Goal: Information Seeking & Learning: Learn about a topic

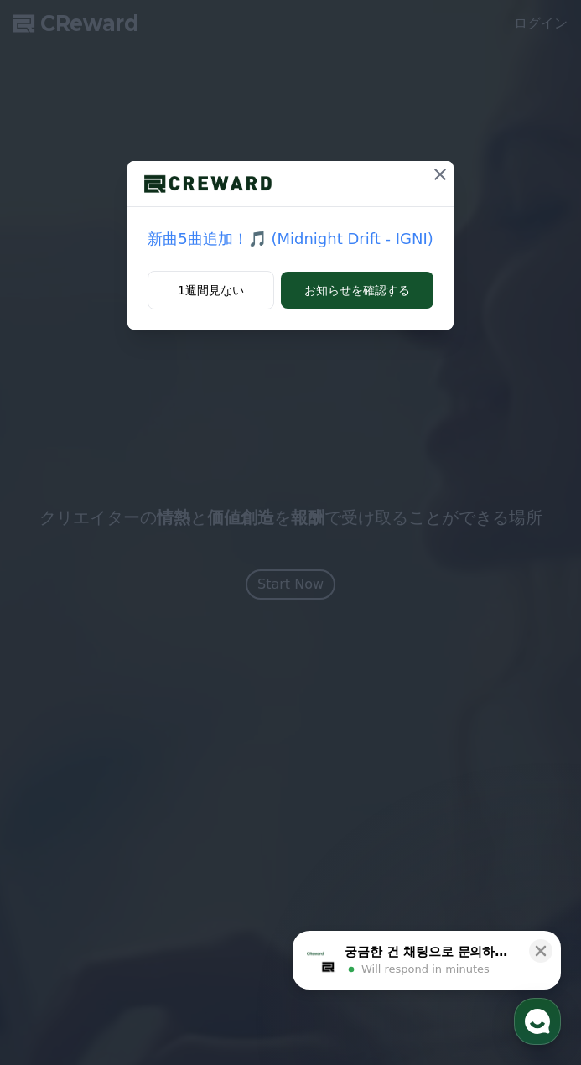
click at [433, 172] on icon at bounding box center [440, 174] width 20 height 20
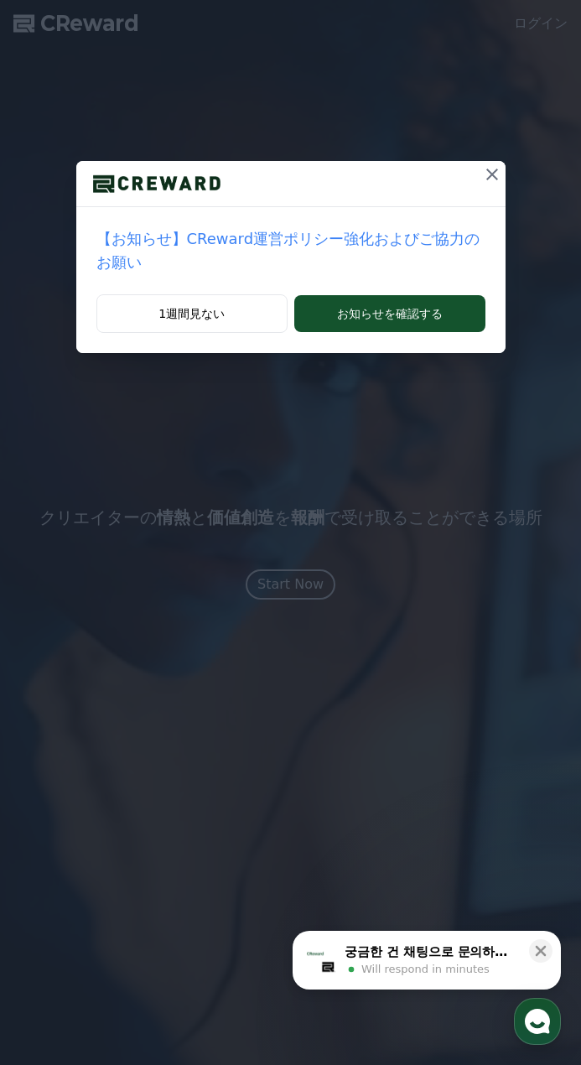
click at [482, 169] on icon at bounding box center [492, 174] width 20 height 20
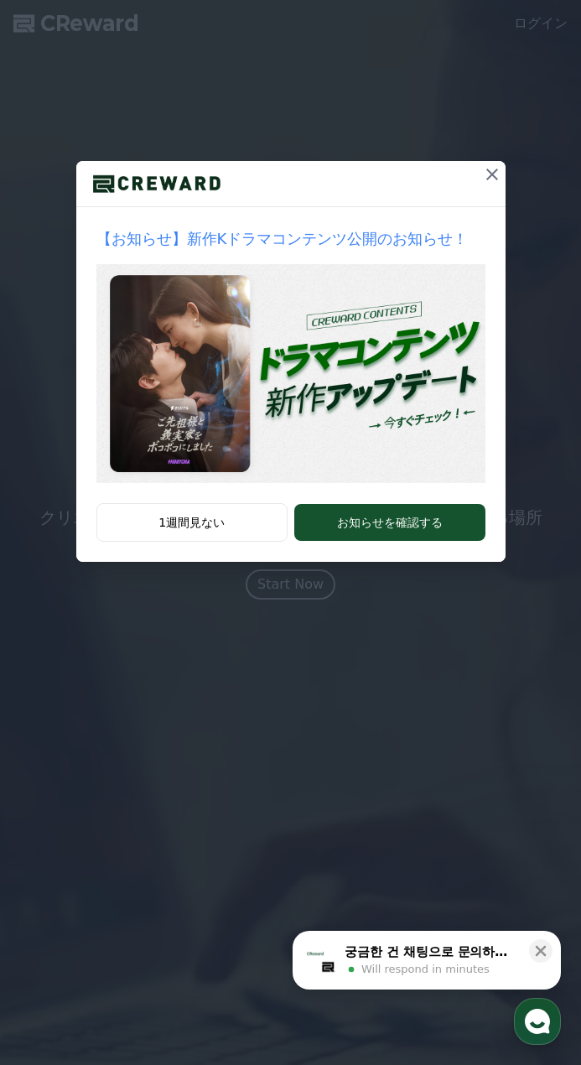
click at [485, 179] on icon at bounding box center [492, 174] width 20 height 20
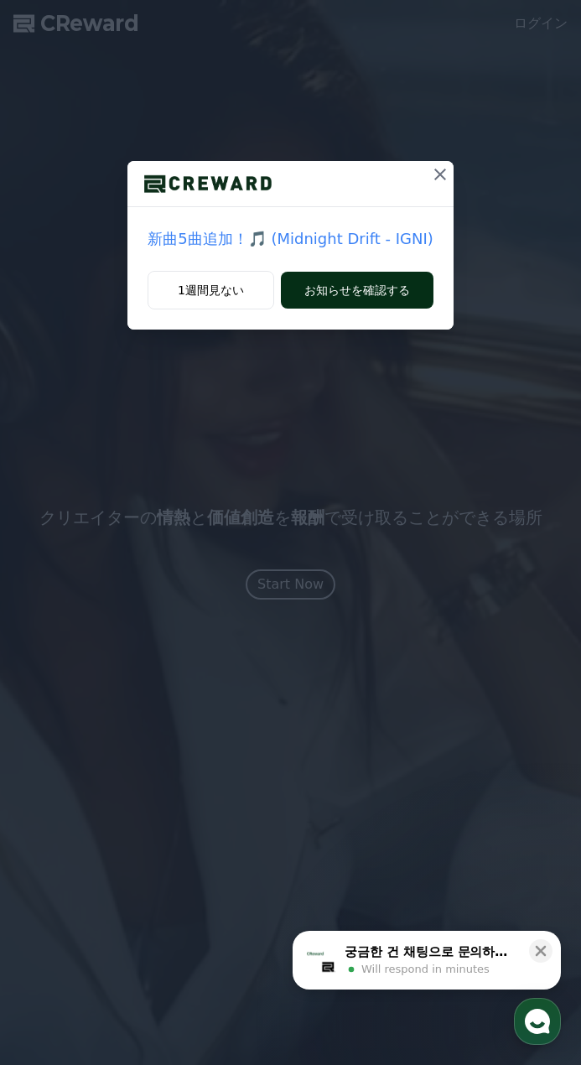
click at [375, 291] on button "お知らせを確認する" at bounding box center [357, 290] width 153 height 37
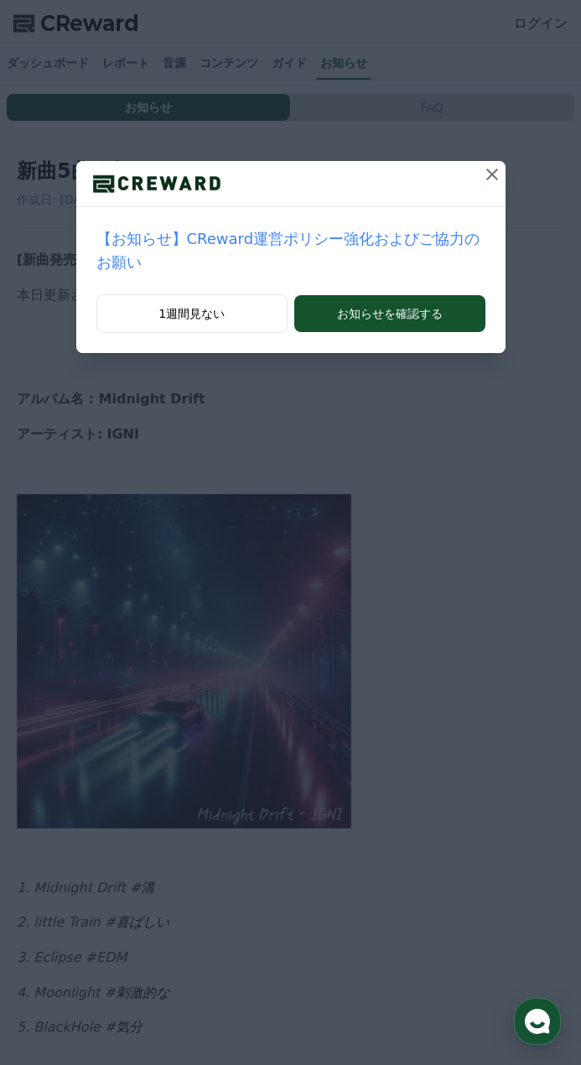
click at [375, 295] on button "お知らせを確認する" at bounding box center [389, 313] width 190 height 37
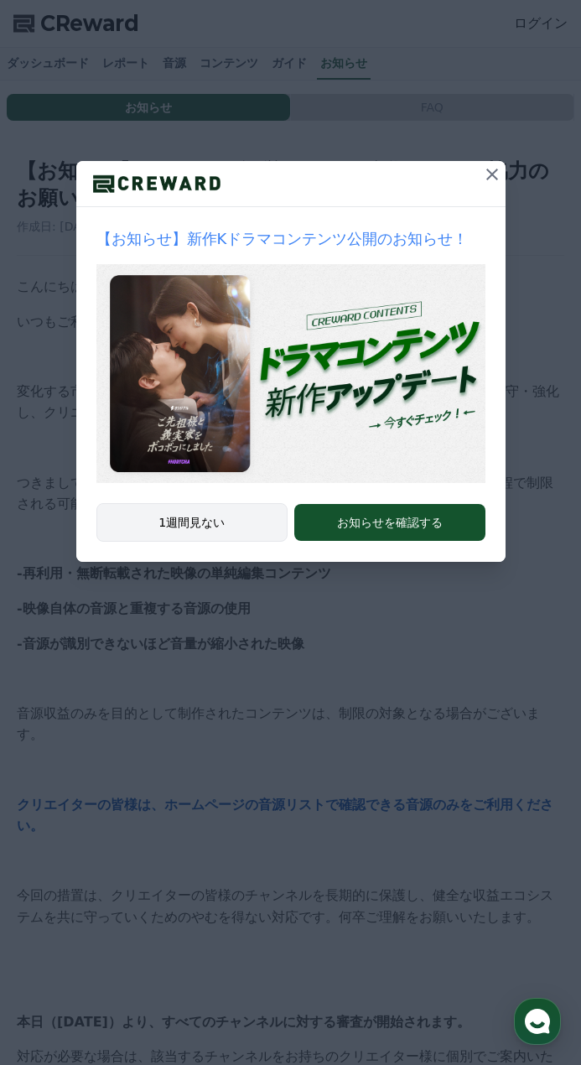
click at [187, 527] on button "1週間見ない" at bounding box center [192, 522] width 192 height 39
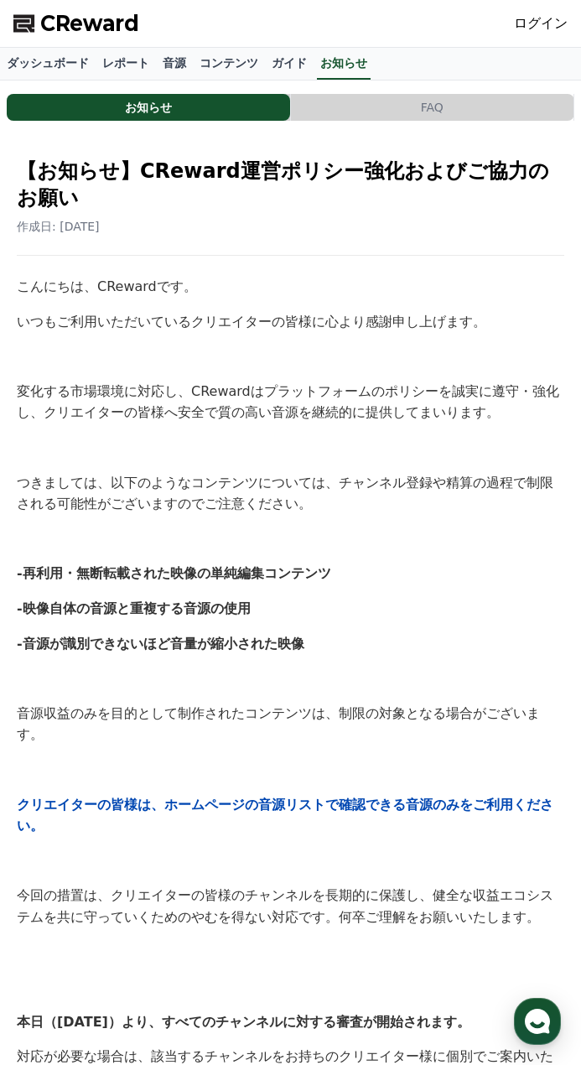
click at [74, 20] on span "CReward" at bounding box center [89, 23] width 99 height 27
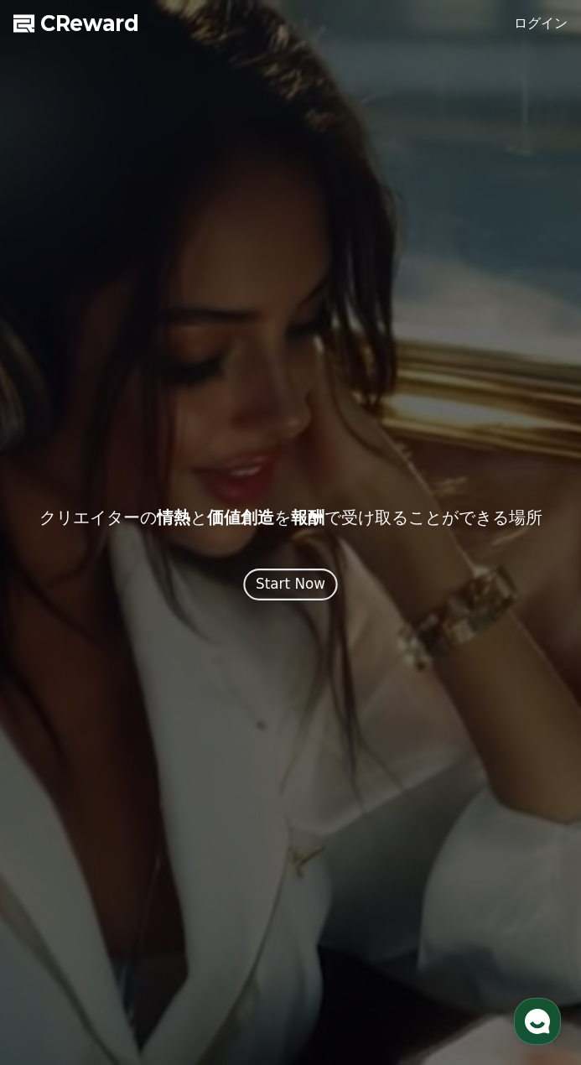
click at [271, 575] on div "Start Now" at bounding box center [291, 583] width 70 height 21
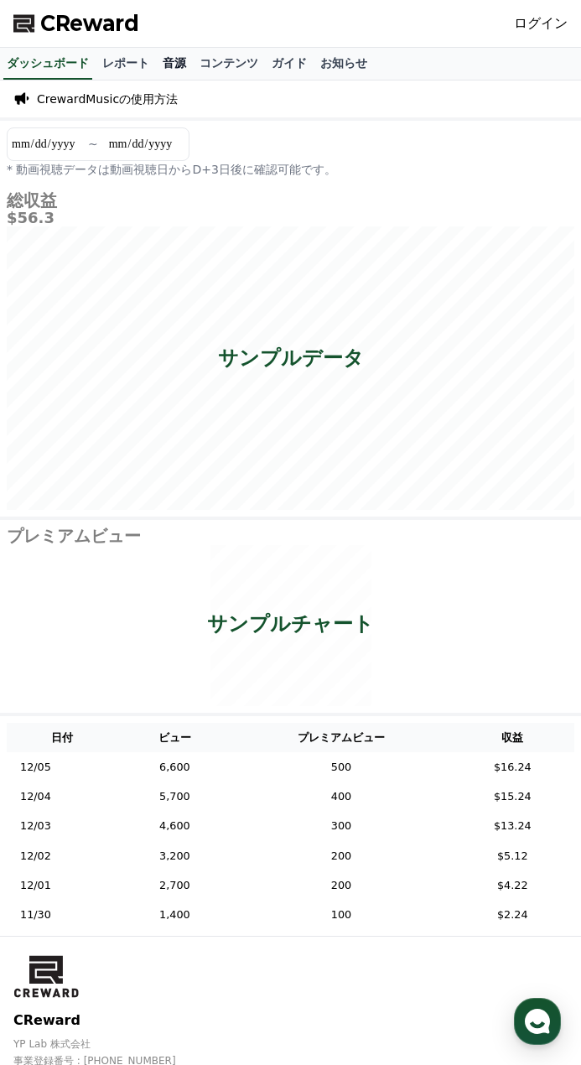
click at [156, 65] on link "音源" at bounding box center [174, 64] width 37 height 32
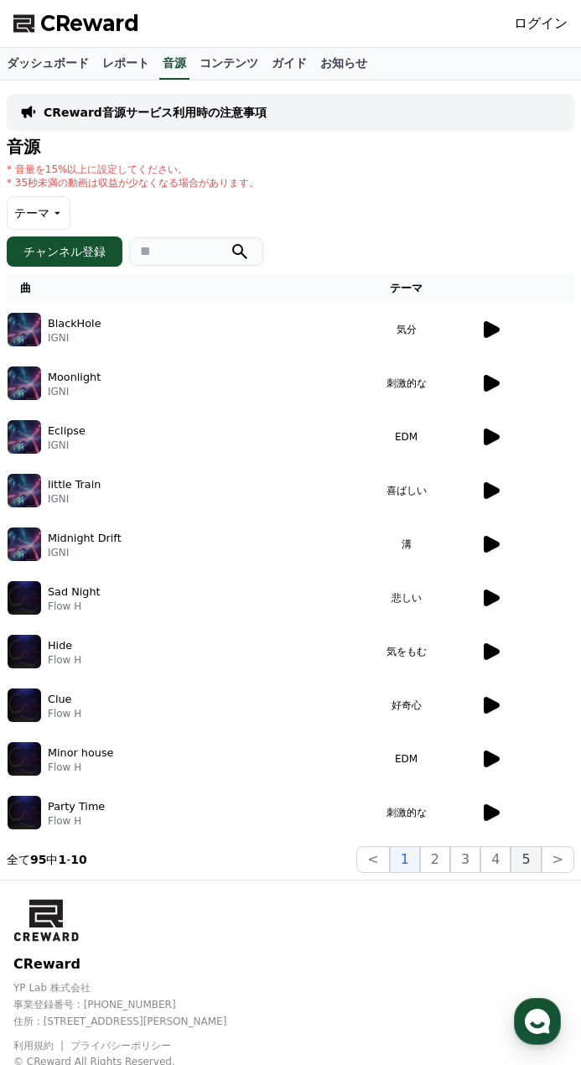
click at [521, 854] on button "5" at bounding box center [526, 859] width 30 height 27
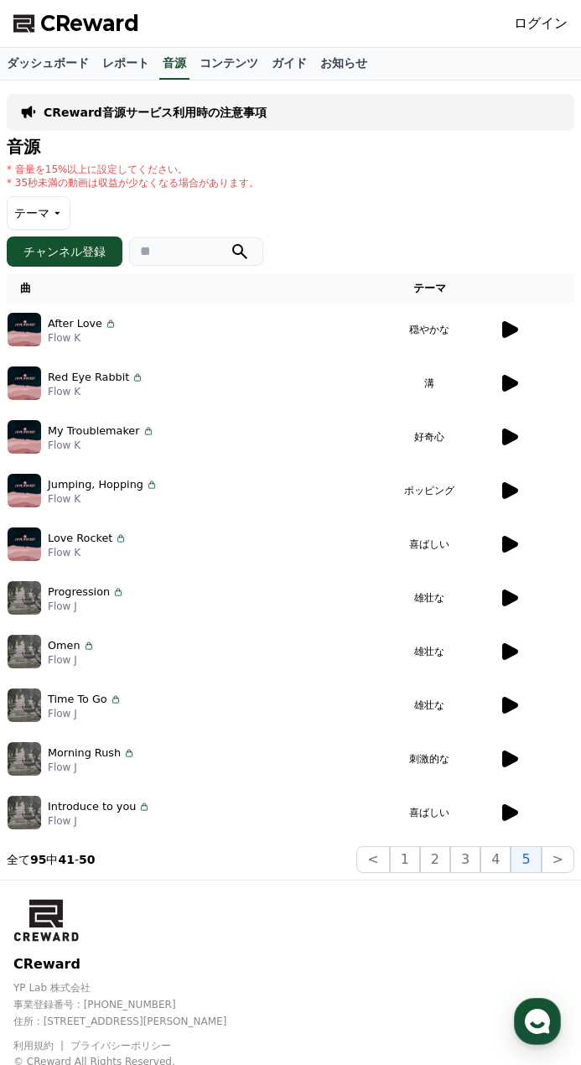
click at [502, 547] on icon at bounding box center [510, 544] width 16 height 17
